Goal: Transaction & Acquisition: Purchase product/service

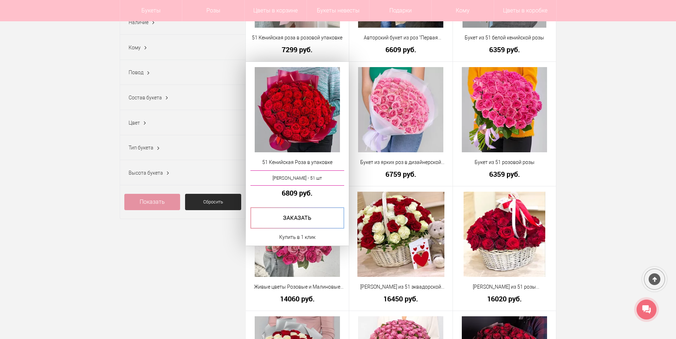
scroll to position [178, 0]
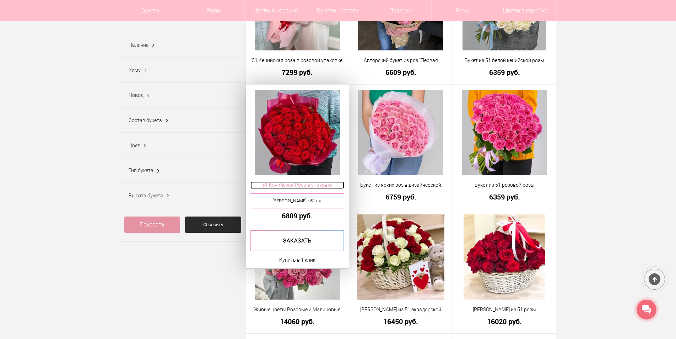
click at [302, 186] on span "51 Кенийская Роза в упаковке" at bounding box center [297, 185] width 94 height 7
